Goal: Navigation & Orientation: Find specific page/section

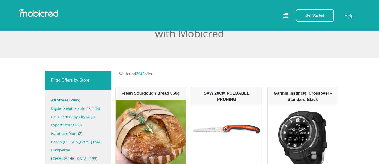
scroll to position [157, 0]
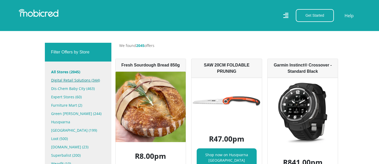
click at [77, 80] on link "Digital Retail Solutions (344)" at bounding box center [78, 80] width 54 height 8
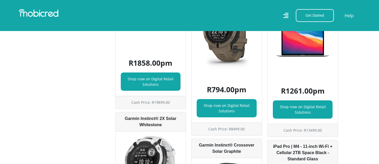
scroll to position [2009, 0]
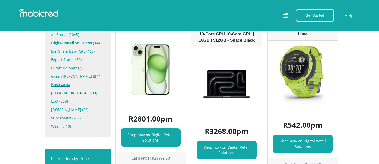
scroll to position [168, 0]
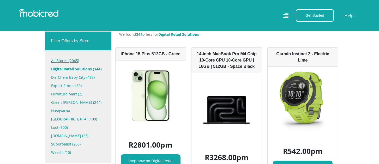
click at [68, 62] on link "All Stores (2045)" at bounding box center [78, 61] width 54 height 8
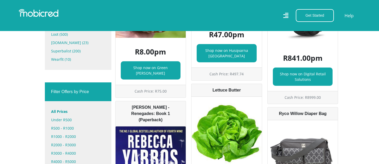
scroll to position [417, 0]
